Goal: Use online tool/utility: Utilize a website feature to perform a specific function

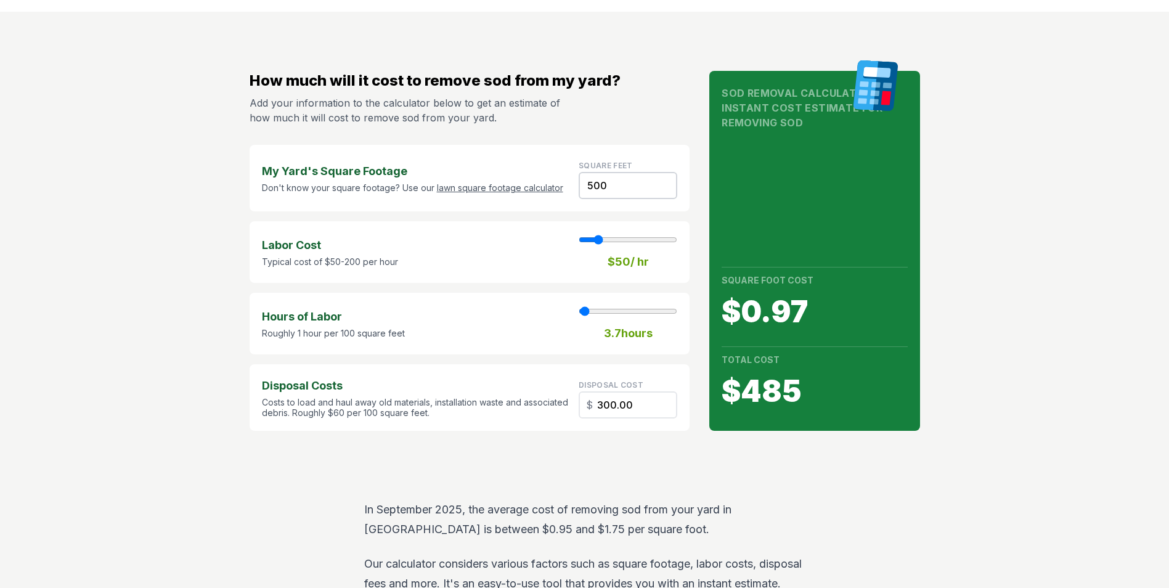
scroll to position [62, 0]
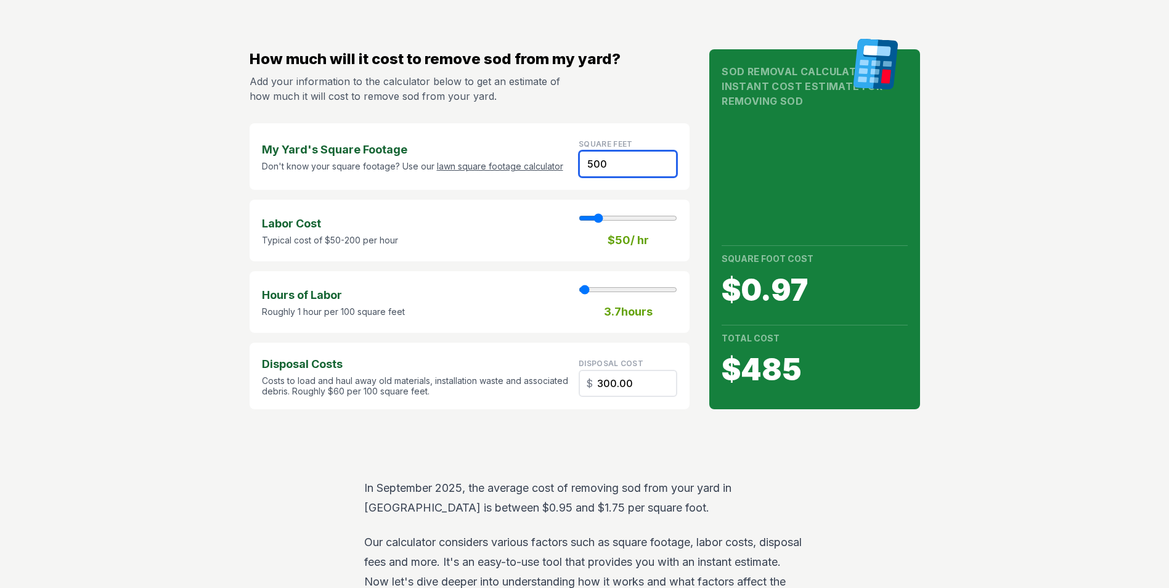
drag, startPoint x: 622, startPoint y: 166, endPoint x: 571, endPoint y: 166, distance: 51.2
click at [572, 166] on div "My Yard's Square Footage Don't know your square footage? Use our lawn square fo…" at bounding box center [470, 156] width 441 height 67
type input "2"
type input "1"
type input "1.20"
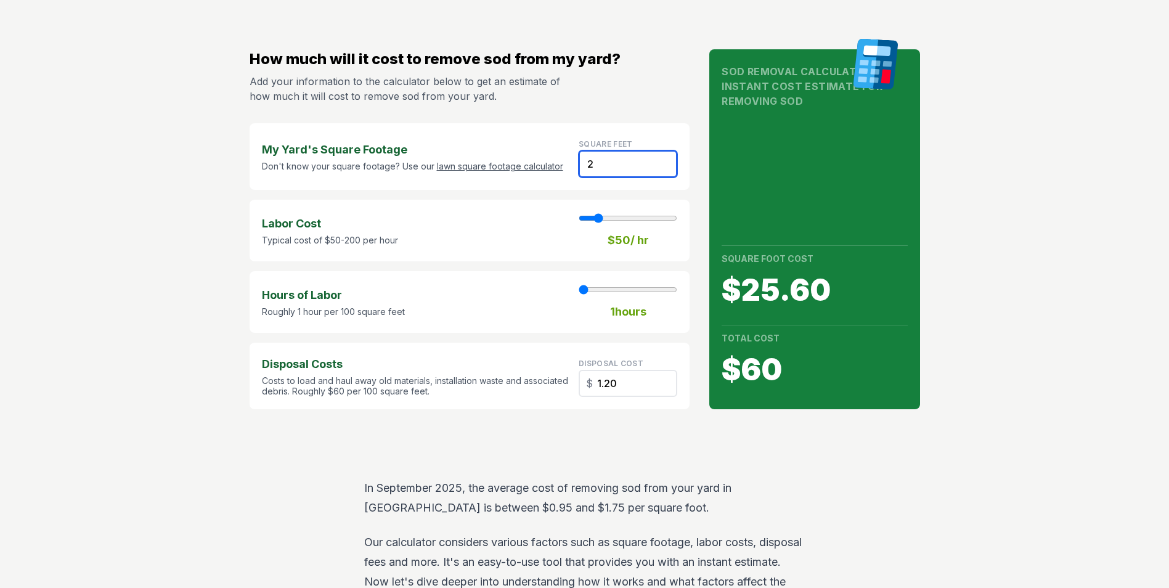
type input "22"
type input "13.20"
type input "220"
type input "2"
type input "132.00"
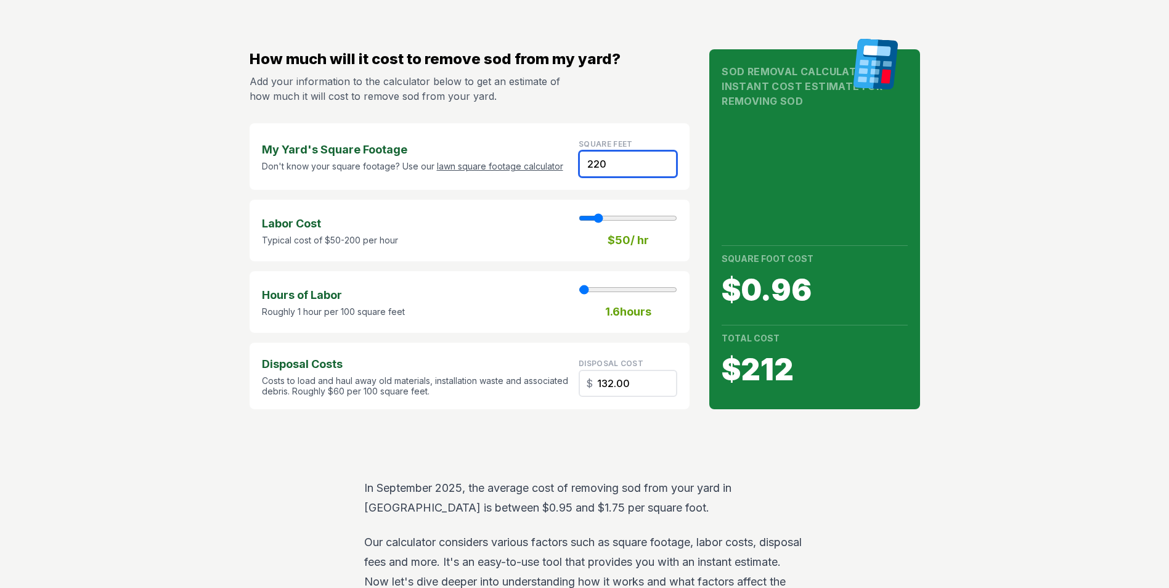
type input "220"
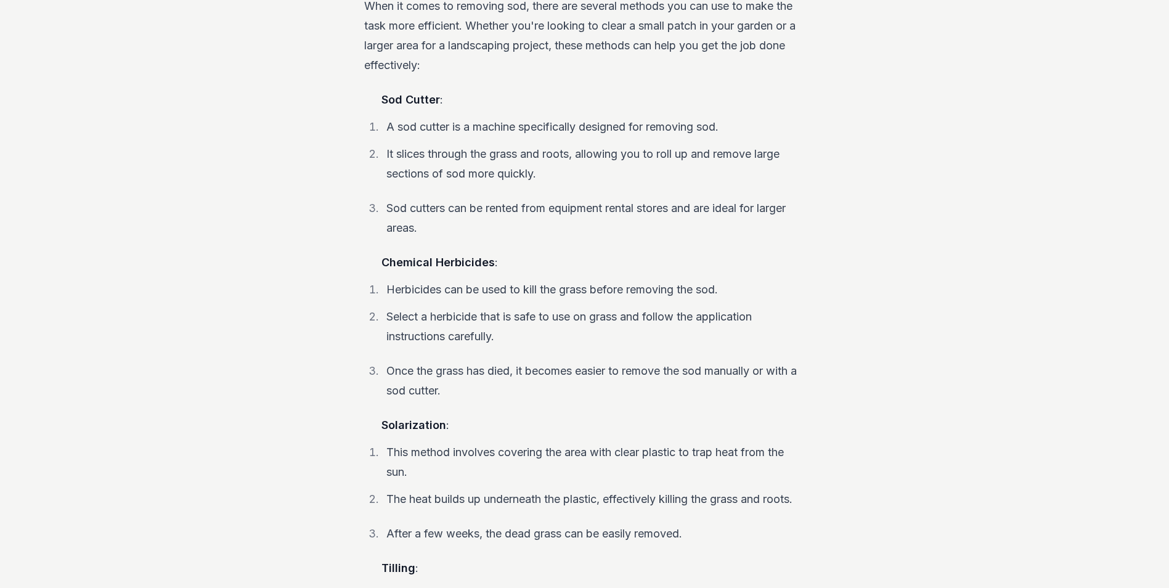
scroll to position [1972, 0]
